Goal: Communication & Community: Answer question/provide support

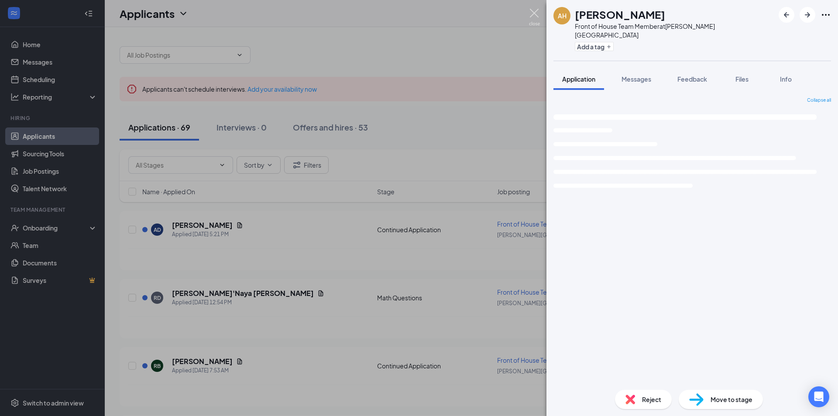
click at [529, 11] on img at bounding box center [534, 17] width 11 height 17
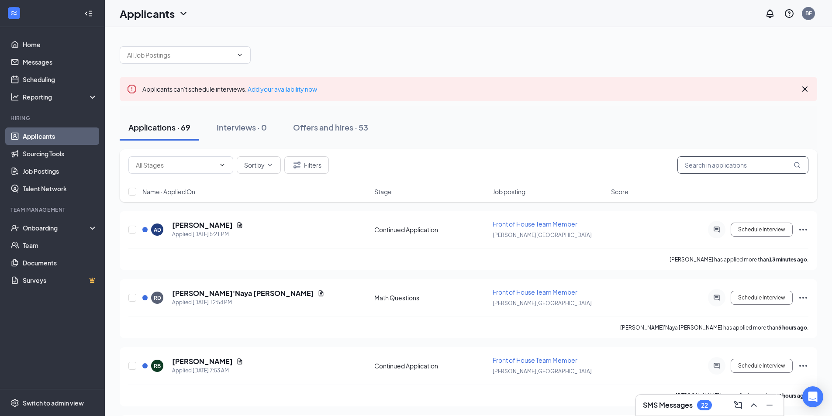
click at [716, 162] on input "text" at bounding box center [742, 164] width 131 height 17
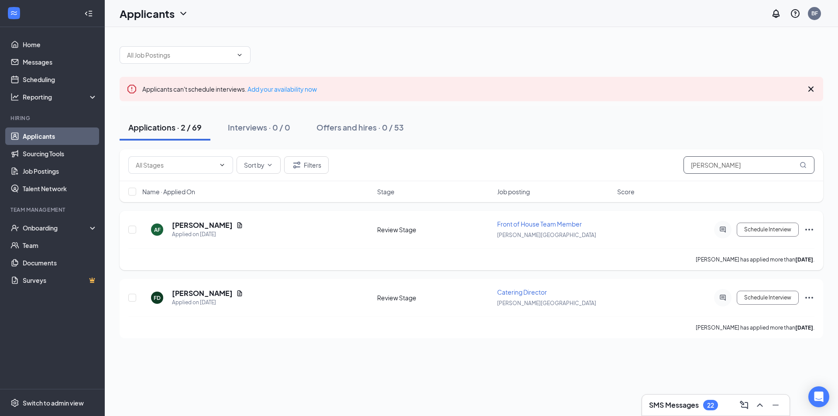
type input "[PERSON_NAME]"
drag, startPoint x: 224, startPoint y: 225, endPoint x: 171, endPoint y: 226, distance: 53.3
click at [171, 226] on div "AF [PERSON_NAME] Applied on [DATE]" at bounding box center [257, 229] width 230 height 18
copy h5 "[PERSON_NAME]"
click at [198, 226] on h5 "[PERSON_NAME]" at bounding box center [202, 225] width 61 height 10
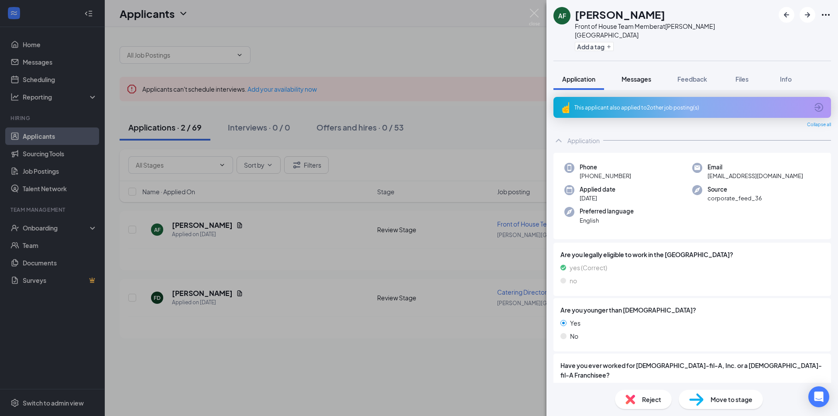
drag, startPoint x: 642, startPoint y: 71, endPoint x: 639, endPoint y: 75, distance: 4.7
click at [641, 75] on span "Messages" at bounding box center [637, 79] width 30 height 8
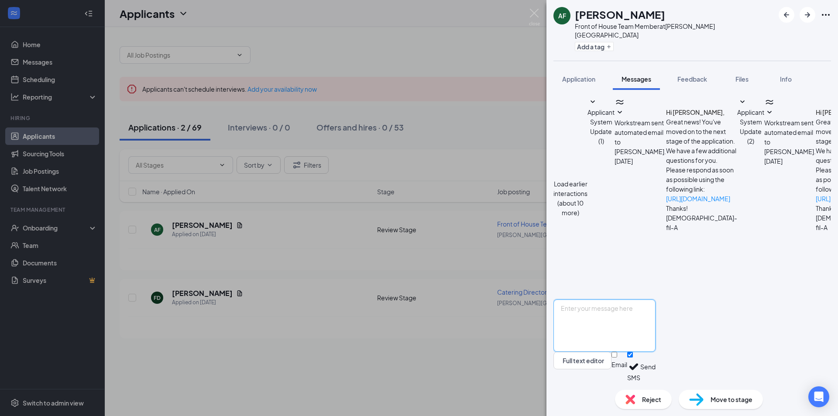
click at [603, 313] on textarea at bounding box center [605, 326] width 102 height 52
click at [656, 324] on textarea "Congratulations you are moving on to the second interview. A team member will b…" at bounding box center [605, 326] width 102 height 52
drag, startPoint x: 730, startPoint y: 320, endPoint x: 592, endPoint y: 324, distance: 138.9
click at [542, 308] on div "AF [PERSON_NAME] Front of House Team Member at [PERSON_NAME][GEOGRAPHIC_DATA] A…" at bounding box center [419, 208] width 838 height 416
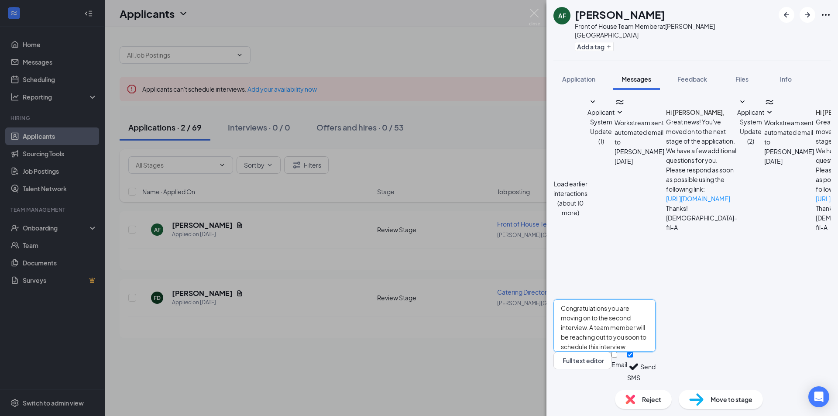
type textarea "Congratulations you are moving on to the second interview. A team member will b…"
click at [656, 368] on button "Send" at bounding box center [647, 367] width 15 height 30
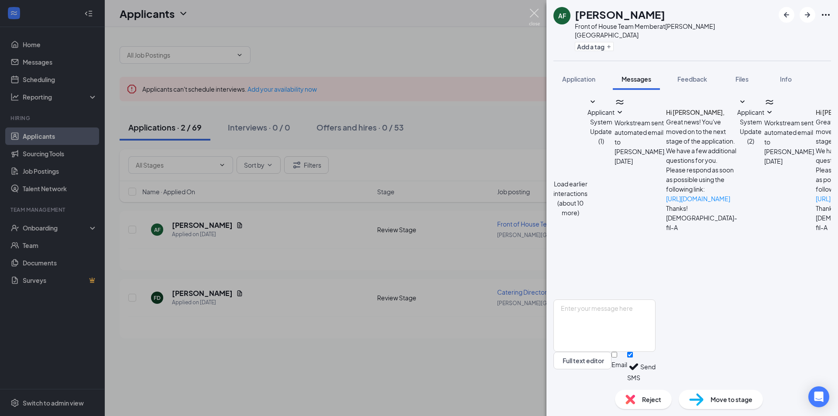
scroll to position [232, 0]
click at [535, 13] on img at bounding box center [534, 17] width 11 height 17
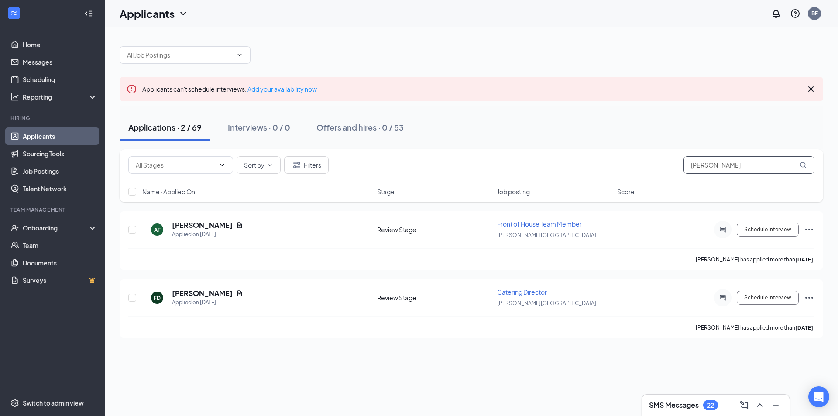
click at [712, 167] on input "[PERSON_NAME]" at bounding box center [749, 164] width 131 height 17
type input "f"
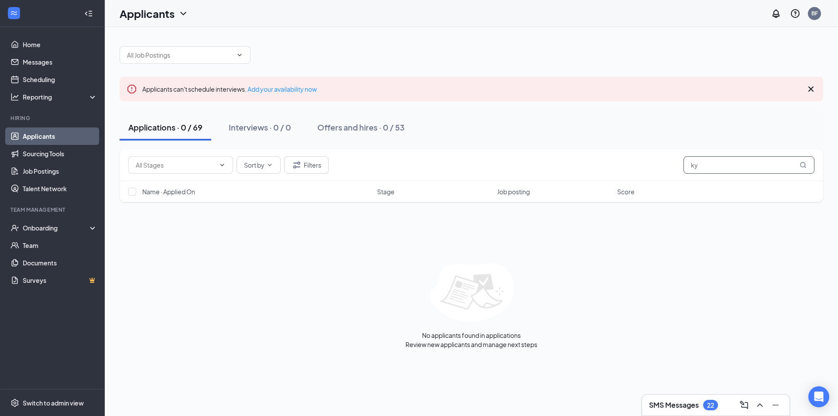
type input "k"
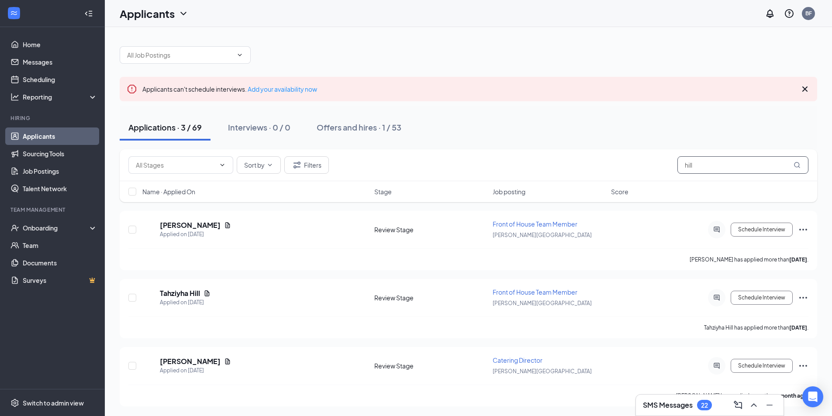
type input "hill"
click at [193, 224] on h5 "[PERSON_NAME]" at bounding box center [190, 225] width 61 height 10
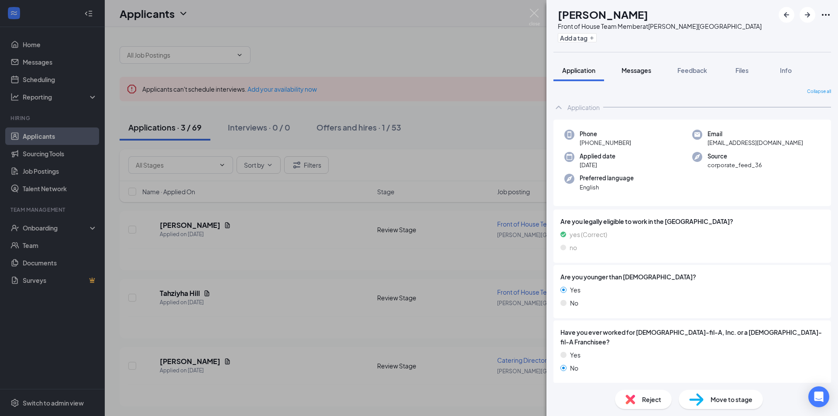
drag, startPoint x: 640, startPoint y: 68, endPoint x: 640, endPoint y: 80, distance: 12.2
click at [639, 69] on span "Messages" at bounding box center [637, 70] width 30 height 8
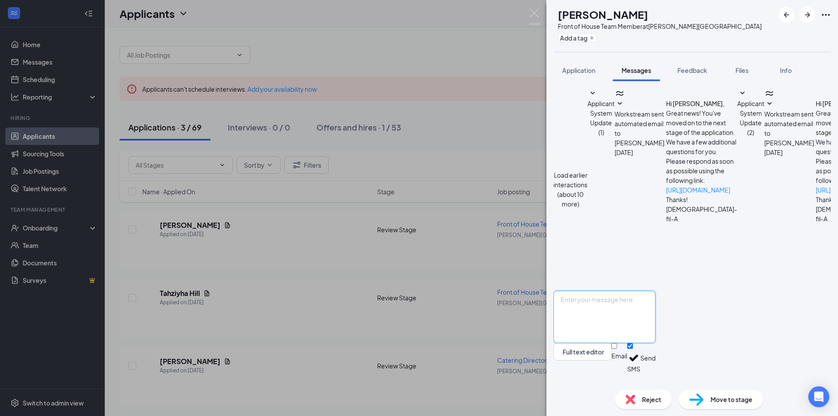
scroll to position [148, 0]
paste textarea "Congratulations you are moving on to the second interview. A team member will b…"
type textarea "Congratulations you are moving on to the second interview. A team member will b…"
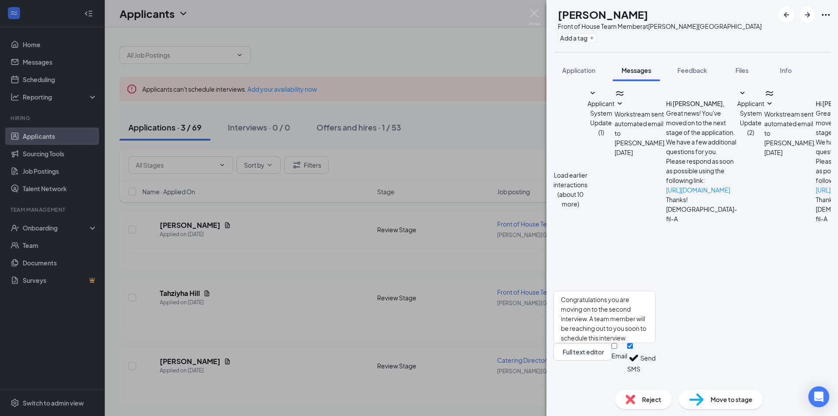
click at [656, 372] on button "Send" at bounding box center [647, 358] width 15 height 30
click at [533, 12] on img at bounding box center [534, 17] width 11 height 17
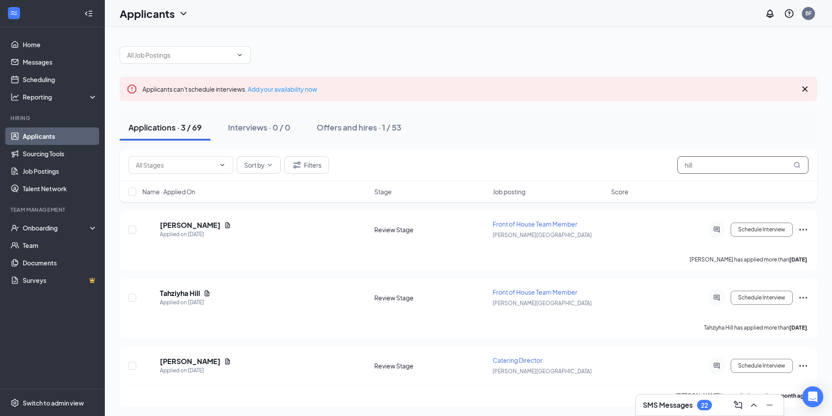
click at [722, 162] on input "hill" at bounding box center [742, 164] width 131 height 17
type input "h"
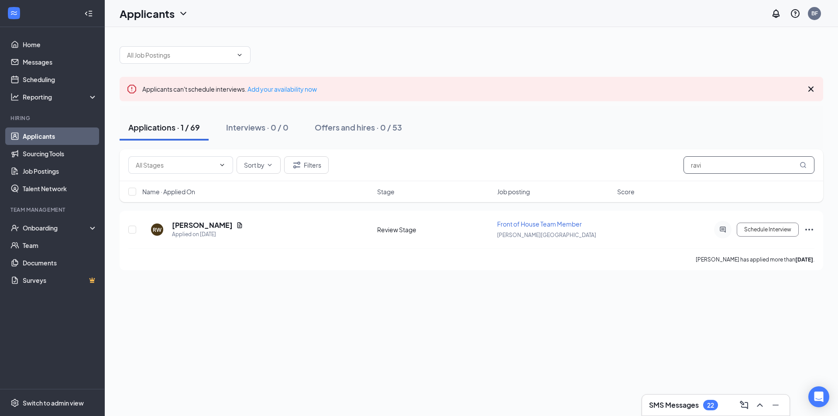
type input "ravi"
click at [192, 227] on h5 "[PERSON_NAME]" at bounding box center [202, 225] width 61 height 10
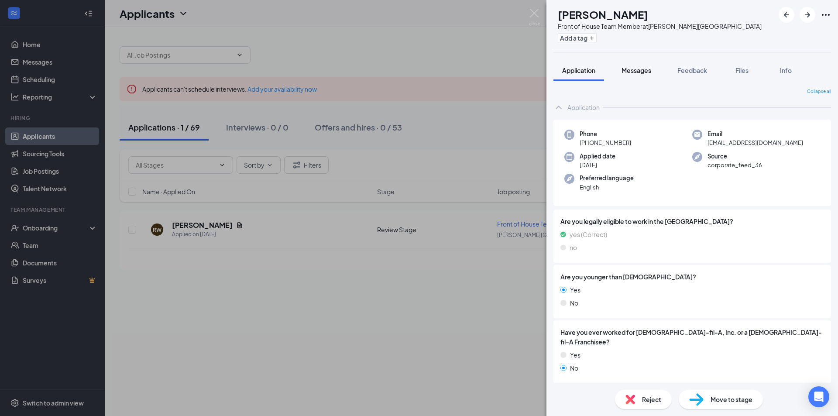
click at [641, 72] on span "Messages" at bounding box center [637, 70] width 30 height 8
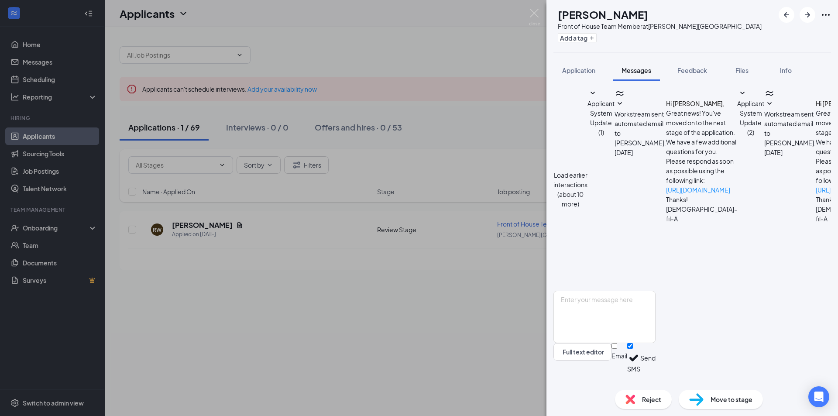
scroll to position [157, 0]
click at [606, 316] on textarea at bounding box center [605, 317] width 102 height 52
paste textarea "Congratulations you are moving on to the second interview. A team member will b…"
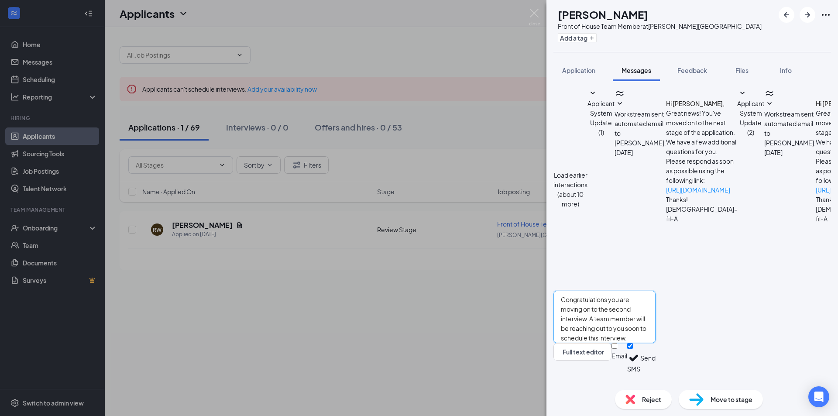
type textarea "Congratulations you are moving on to the second interview. A team member will b…"
click at [656, 365] on button "Send" at bounding box center [647, 358] width 15 height 30
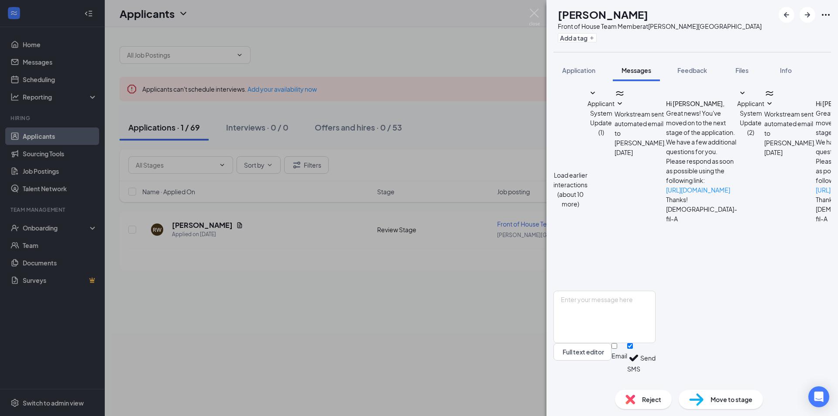
scroll to position [232, 0]
click at [536, 15] on img at bounding box center [534, 17] width 11 height 17
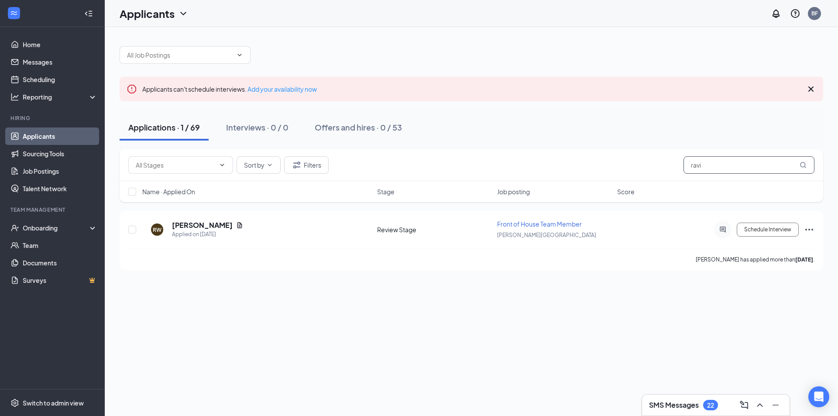
click at [710, 160] on input "ravi" at bounding box center [749, 164] width 131 height 17
type input "r"
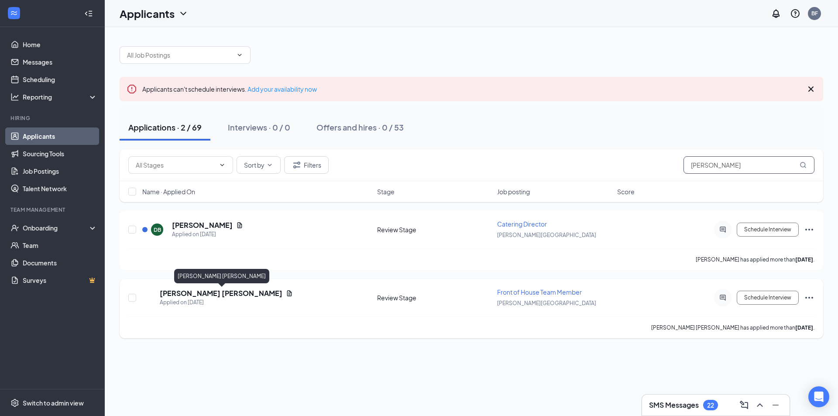
type input "[PERSON_NAME]"
click at [189, 296] on h5 "[PERSON_NAME] [PERSON_NAME]" at bounding box center [221, 294] width 123 height 10
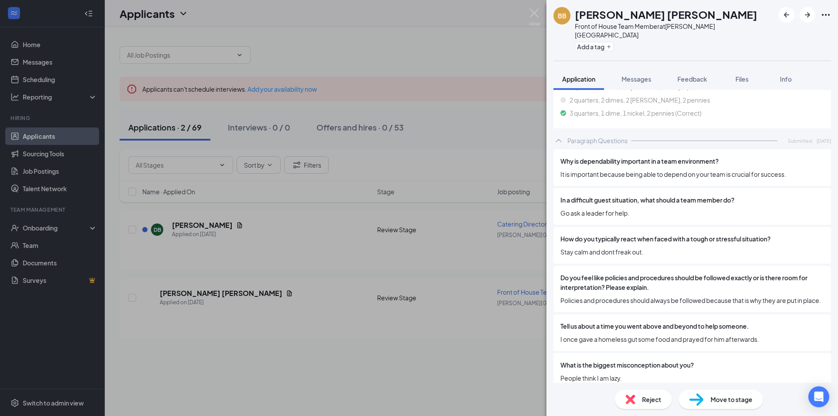
scroll to position [1441, 0]
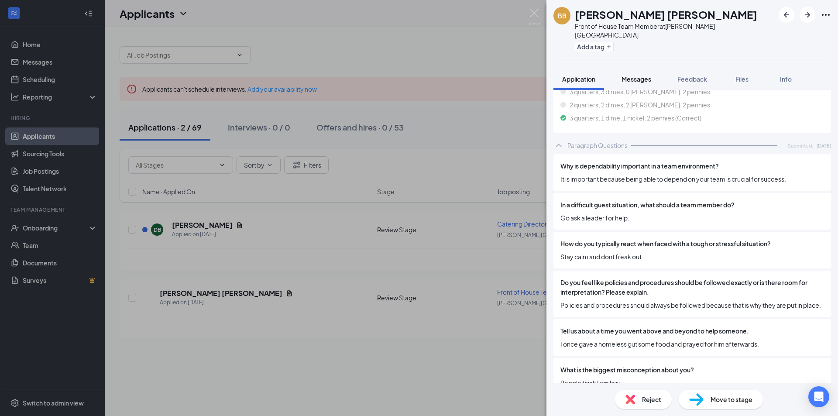
drag, startPoint x: 637, startPoint y: 69, endPoint x: 632, endPoint y: 81, distance: 12.6
click at [637, 75] on span "Messages" at bounding box center [637, 79] width 30 height 8
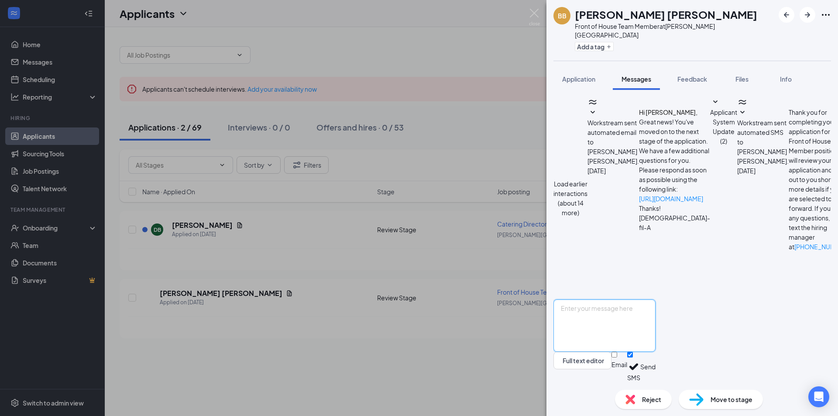
scroll to position [332, 0]
paste textarea "Congratulations you are moving on to the second interview. A team member will b…"
type textarea "Congratulations you are moving on to the second interview. A team member will b…"
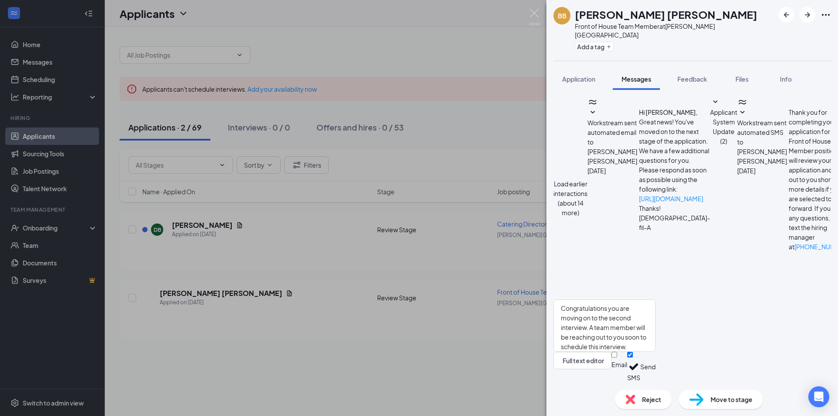
click at [656, 366] on button "Send" at bounding box center [647, 367] width 15 height 30
click at [531, 14] on img at bounding box center [534, 17] width 11 height 17
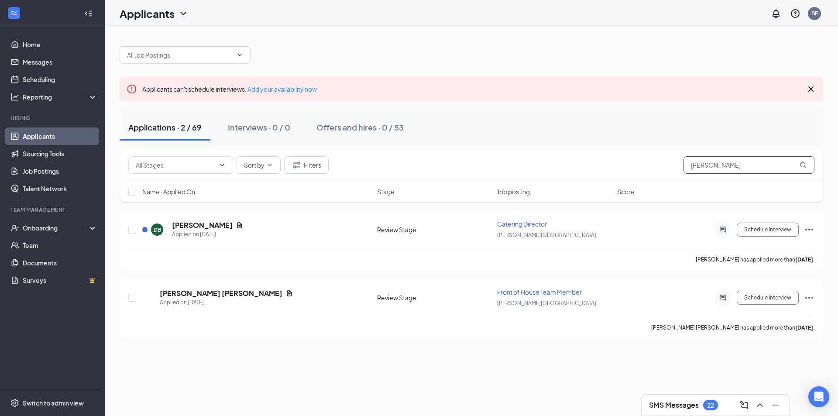
click at [715, 168] on input "[PERSON_NAME]" at bounding box center [749, 164] width 131 height 17
type input "b"
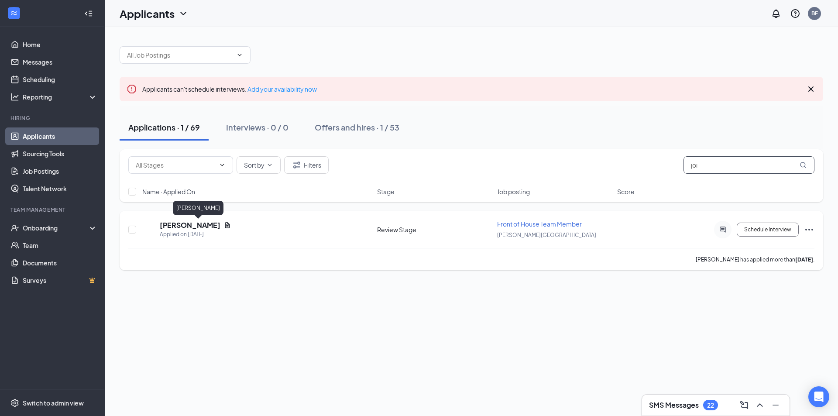
type input "joi"
click at [196, 224] on h5 "[PERSON_NAME]" at bounding box center [190, 225] width 61 height 10
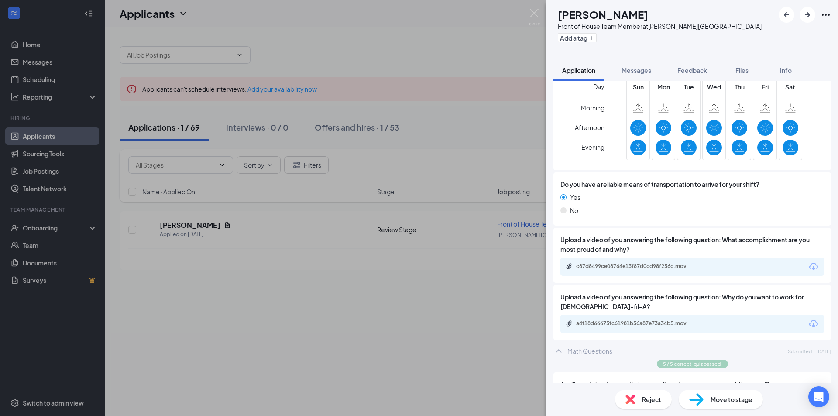
scroll to position [830, 0]
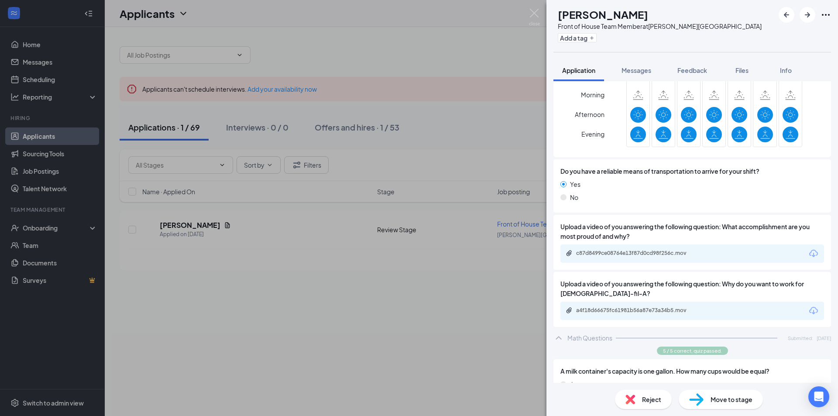
click at [647, 401] on span "Reject" at bounding box center [651, 400] width 19 height 10
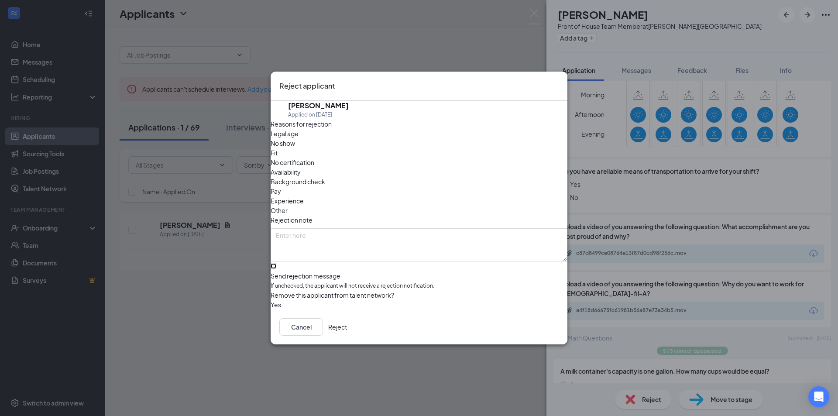
click at [276, 263] on input "Send rejection message If unchecked, the applicant will not receive a rejection…" at bounding box center [274, 266] width 6 height 6
checkbox input "true"
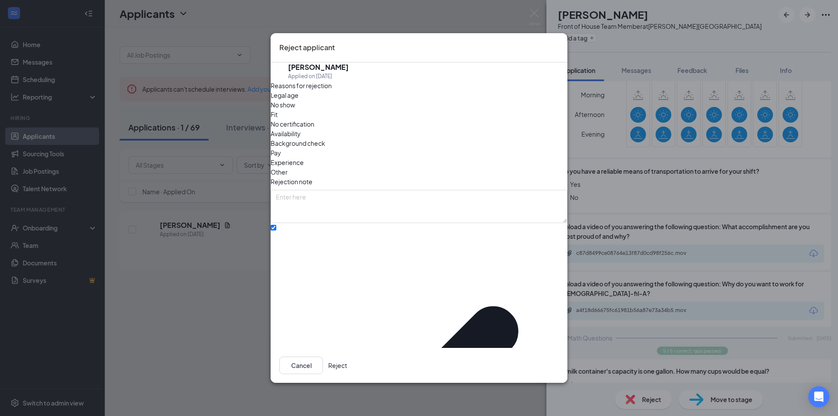
click at [347, 357] on button "Reject" at bounding box center [337, 365] width 19 height 17
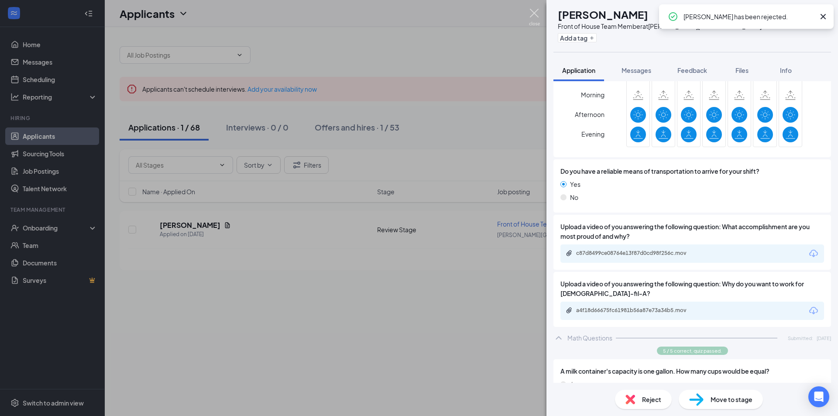
click at [534, 14] on img at bounding box center [534, 17] width 11 height 17
